Goal: Obtain resource: Download file/media

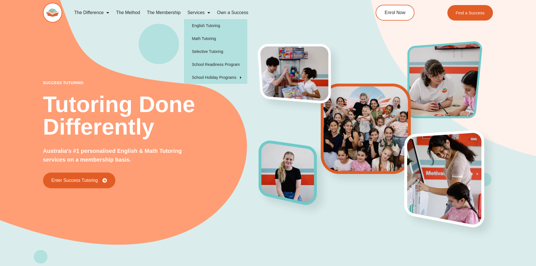
click at [200, 13] on link "Services" at bounding box center [199, 12] width 30 height 13
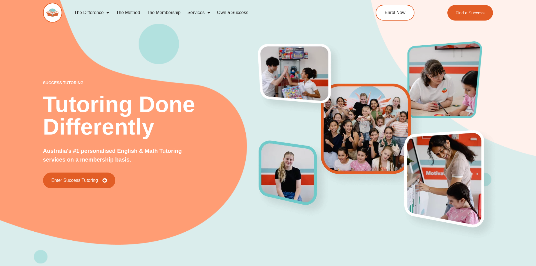
click at [200, 13] on link "Services" at bounding box center [199, 12] width 30 height 13
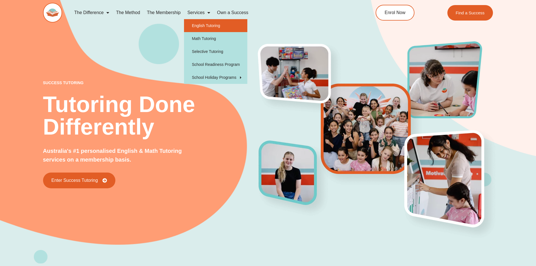
click at [202, 26] on link "English Tutoring" at bounding box center [215, 25] width 63 height 13
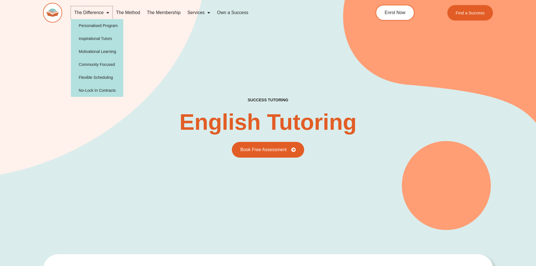
type input "*"
click at [100, 26] on link "Personalised Program" at bounding box center [97, 25] width 53 height 13
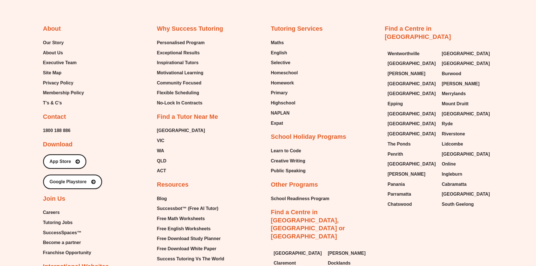
scroll to position [1040, 0]
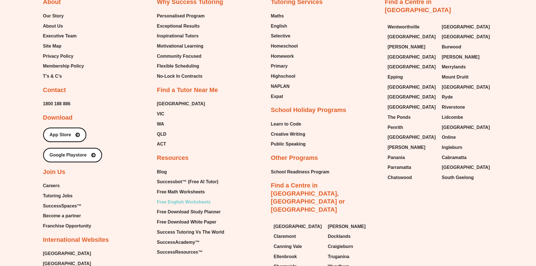
click at [171, 198] on span "Free English Worksheets" at bounding box center [184, 202] width 54 height 8
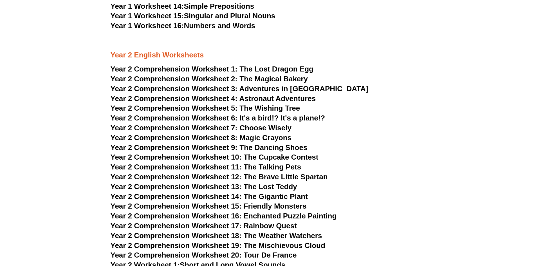
scroll to position [1154, 0]
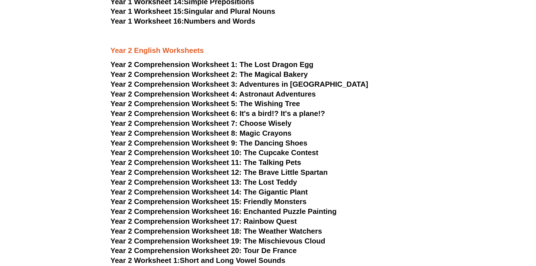
click at [245, 68] on span "The Lost Dragon Egg" at bounding box center [277, 64] width 74 height 8
click at [288, 88] on span "Adventures in [GEOGRAPHIC_DATA]" at bounding box center [303, 84] width 129 height 8
click at [271, 95] on span "Astronaut Adventures" at bounding box center [277, 94] width 77 height 8
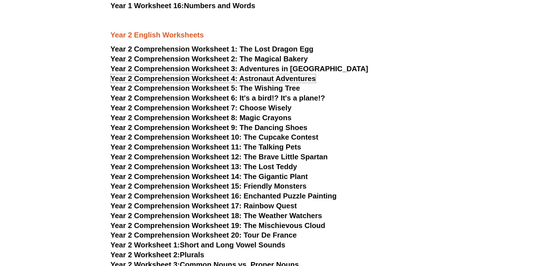
scroll to position [1182, 0]
